Goal: Navigation & Orientation: Find specific page/section

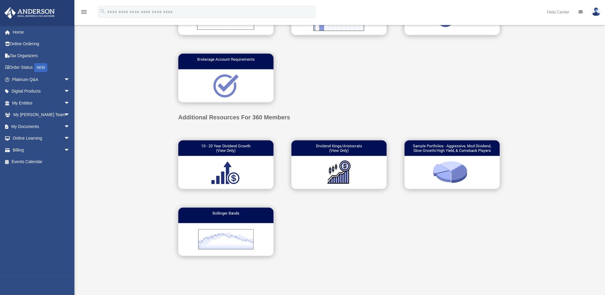
scroll to position [297, 0]
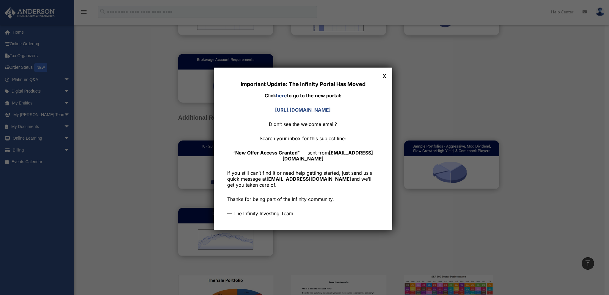
click at [385, 76] on button "x" at bounding box center [385, 75] width 8 height 8
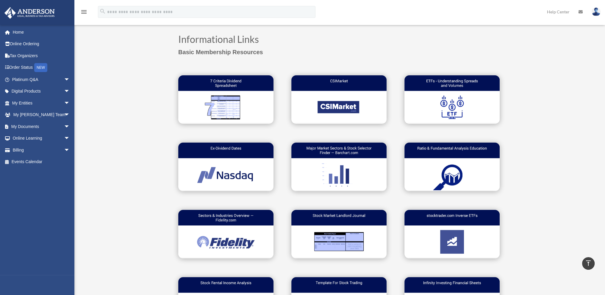
scroll to position [0, 0]
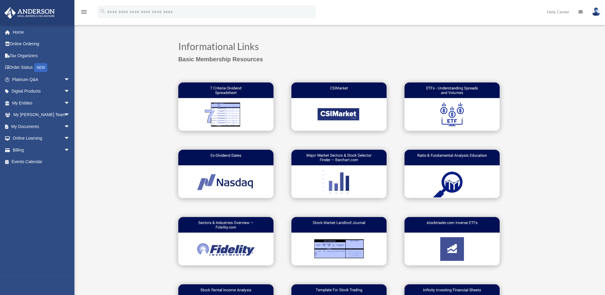
click at [255, 118] on img at bounding box center [225, 106] width 95 height 48
click at [477, 107] on img at bounding box center [451, 106] width 95 height 48
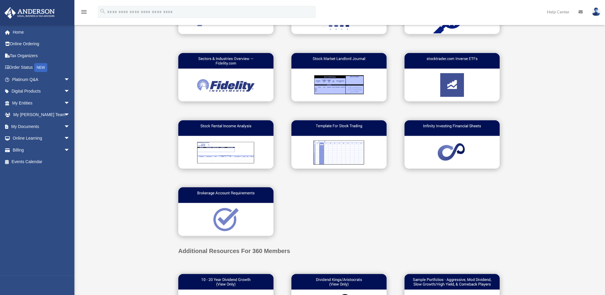
scroll to position [178, 0]
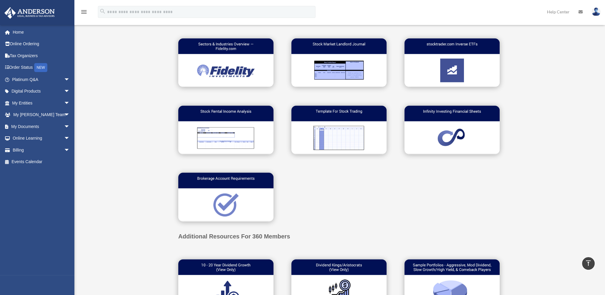
click at [246, 198] on img at bounding box center [225, 197] width 95 height 48
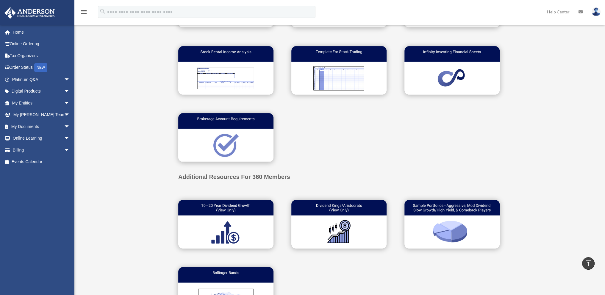
click at [258, 235] on img at bounding box center [225, 224] width 95 height 48
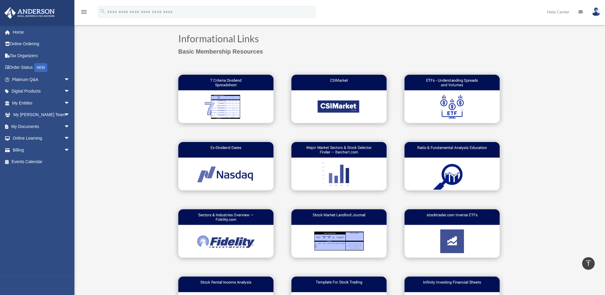
scroll to position [0, 0]
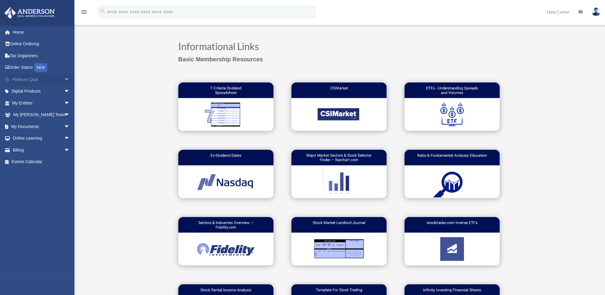
click at [64, 77] on span "arrow_drop_down" at bounding box center [70, 79] width 12 height 12
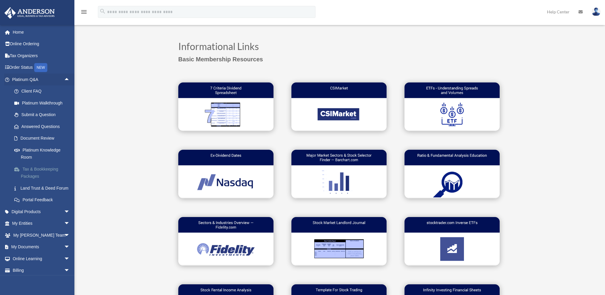
click at [32, 168] on link "Tax & Bookkeeping Packages" at bounding box center [43, 172] width 70 height 19
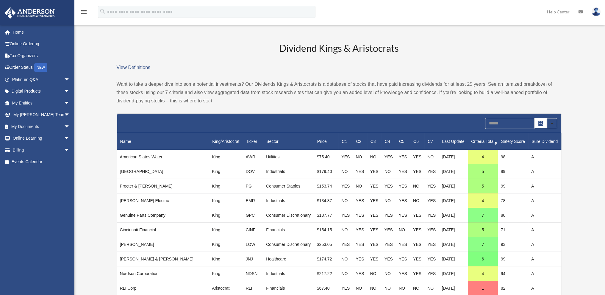
click at [480, 140] on th "Criteria Total" at bounding box center [483, 141] width 30 height 17
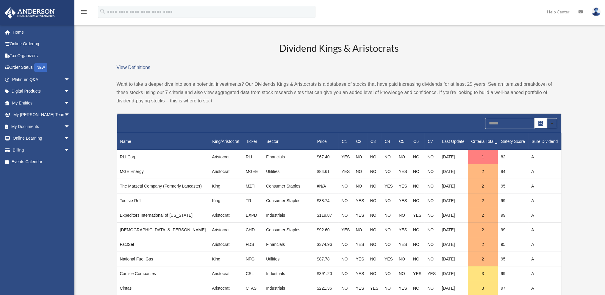
click at [482, 142] on th "Criteria Total" at bounding box center [483, 141] width 30 height 17
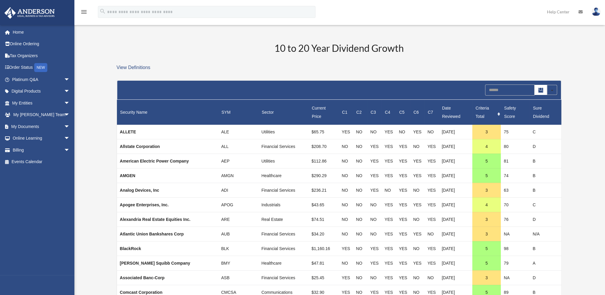
click at [480, 107] on th "Criteria Total" at bounding box center [486, 112] width 29 height 25
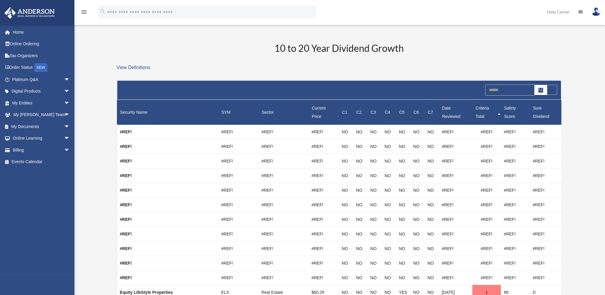
click at [479, 106] on th "Criteria Total" at bounding box center [486, 112] width 29 height 25
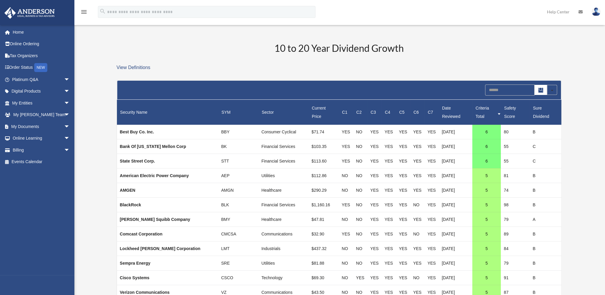
click at [497, 110] on span "10 to 20 Year Dividend Growth" at bounding box center [499, 114] width 4 height 8
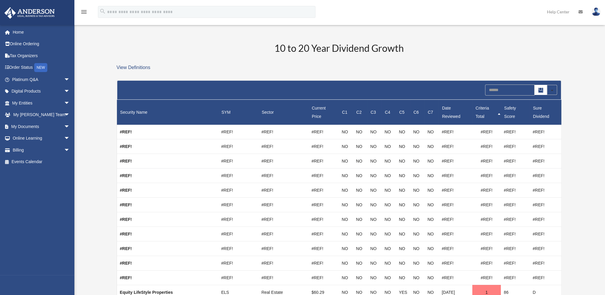
click at [497, 110] on span "10 to 20 Year Dividend Growth" at bounding box center [499, 114] width 4 height 8
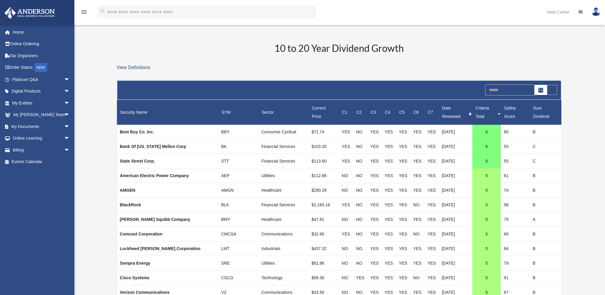
click at [449, 105] on th "Date Reviewed" at bounding box center [455, 112] width 34 height 25
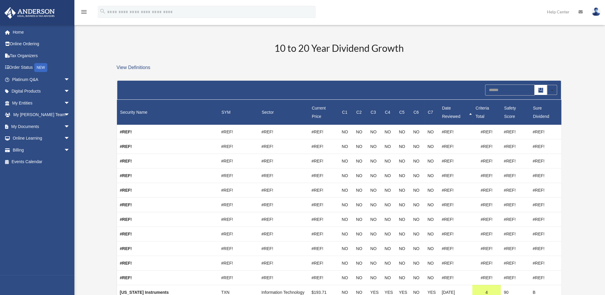
click at [449, 109] on th "Date Reviewed" at bounding box center [455, 112] width 34 height 25
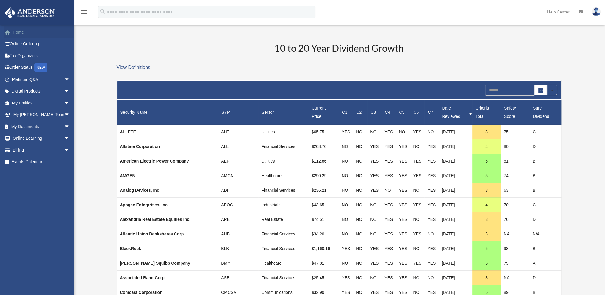
click at [19, 32] on link "Home" at bounding box center [41, 32] width 75 height 12
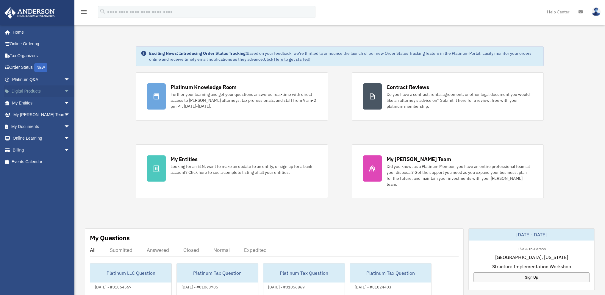
click at [64, 92] on span "arrow_drop_down" at bounding box center [70, 91] width 12 height 12
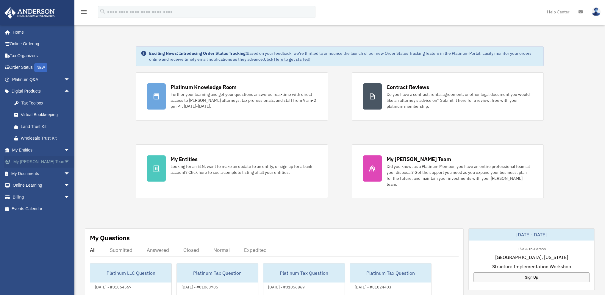
click at [64, 161] on span "arrow_drop_down" at bounding box center [70, 162] width 12 height 12
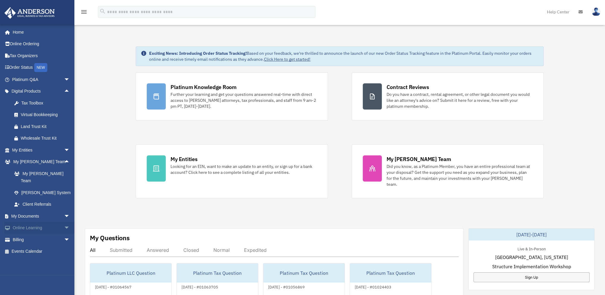
click at [64, 222] on span "arrow_drop_down" at bounding box center [70, 228] width 12 height 12
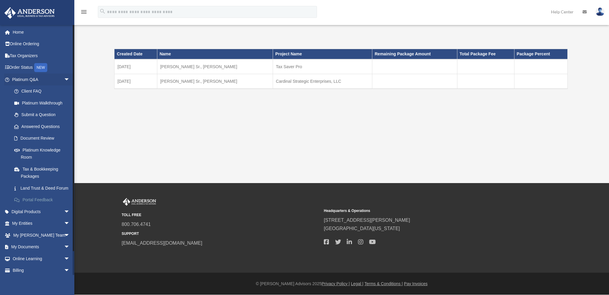
click at [47, 206] on link "Portal Feedback" at bounding box center [43, 200] width 70 height 12
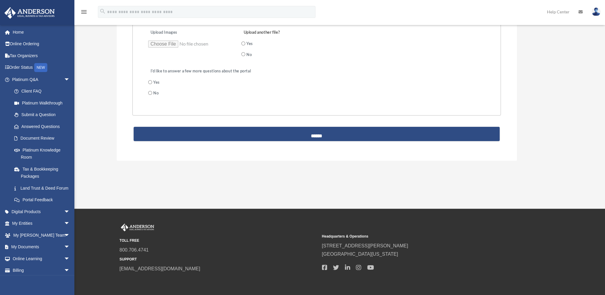
scroll to position [236, 0]
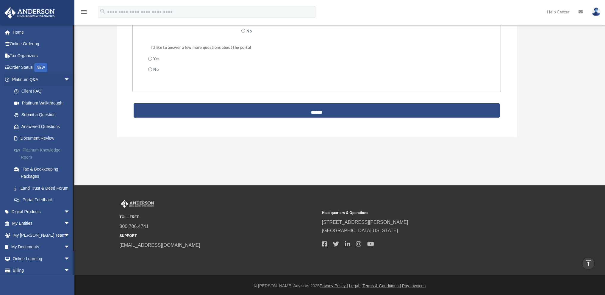
click at [41, 149] on link "Platinum Knowledge Room" at bounding box center [43, 153] width 70 height 19
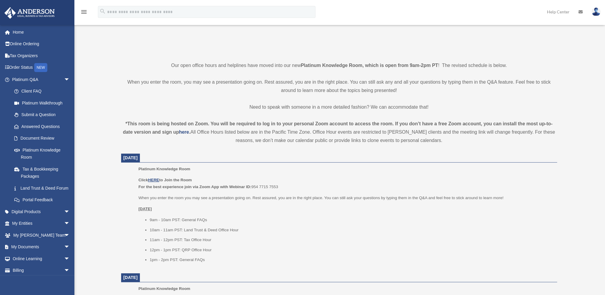
scroll to position [119, 0]
